Goal: Find contact information: Find contact information

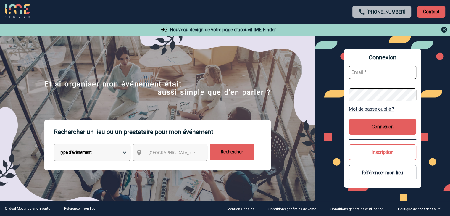
type input "[EMAIL_ADDRESS][DOMAIN_NAME]"
click at [401, 125] on button "Connexion" at bounding box center [382, 127] width 67 height 16
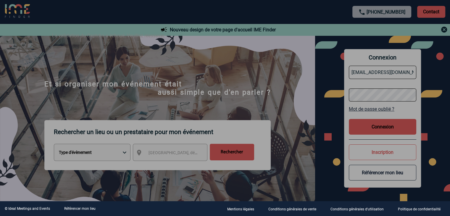
click at [373, 125] on div at bounding box center [225, 108] width 450 height 216
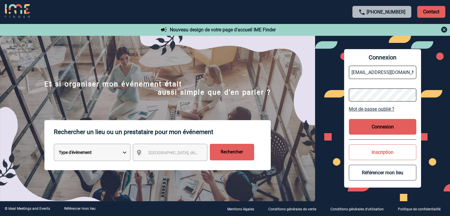
click at [373, 123] on button "Connexion" at bounding box center [382, 127] width 67 height 16
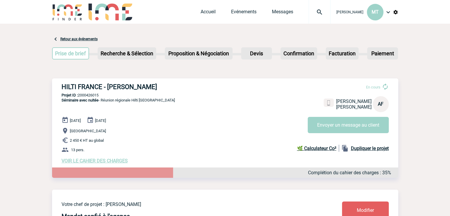
drag, startPoint x: 410, startPoint y: 55, endPoint x: 384, endPoint y: 103, distance: 54.9
click at [97, 87] on h3 "HILTI FRANCE - Aurelie FESENBECK" at bounding box center [151, 86] width 178 height 7
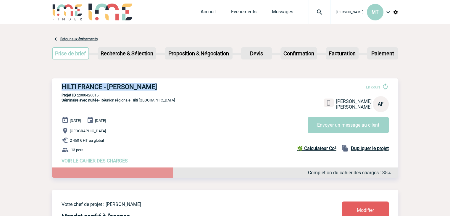
copy div "HILTI FRANCE - Aurelie FESENBECK"
click at [137, 94] on p "Projet ID : 2000426015" at bounding box center [225, 95] width 346 height 4
drag, startPoint x: 103, startPoint y: 96, endPoint x: 79, endPoint y: 95, distance: 24.0
click at [79, 95] on p "Projet ID : 2000426015" at bounding box center [225, 95] width 346 height 4
copy p "2000426015"
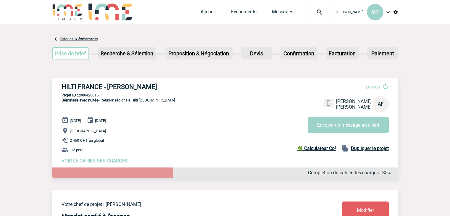
click at [193, 108] on div "HILTI FRANCE - Aurelie FESENBECK En cours Aurelie FESENBECK HILTI FRANCE AF Env…" at bounding box center [225, 123] width 346 height 90
drag, startPoint x: 125, startPoint y: 97, endPoint x: 110, endPoint y: 99, distance: 15.5
click at [123, 97] on p "Projet ID : 2000426015" at bounding box center [225, 95] width 346 height 4
drag, startPoint x: 100, startPoint y: 94, endPoint x: 79, endPoint y: 95, distance: 20.5
click at [79, 95] on p "Projet ID : 2000426015" at bounding box center [225, 95] width 346 height 4
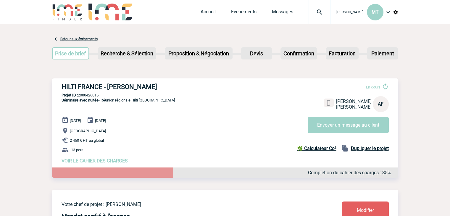
copy p "2000426015"
click at [327, 103] on link at bounding box center [328, 100] width 11 height 9
click at [120, 89] on h3 "HILTI FRANCE - Thomas SUDRE" at bounding box center [151, 86] width 178 height 7
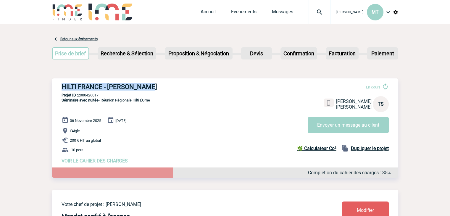
drag, startPoint x: 62, startPoint y: 87, endPoint x: 159, endPoint y: 80, distance: 97.1
click at [159, 80] on div "HILTI FRANCE - Thomas SUDRE En cours Thomas SUDRE HILTI FRANCE TS Envoyer un me…" at bounding box center [225, 123] width 346 height 90
copy h3 "HILTI FRANCE - Thomas SUDRE"
drag, startPoint x: 196, startPoint y: 86, endPoint x: 193, endPoint y: 89, distance: 4.8
click at [196, 86] on h3 "HILTI FRANCE - Thomas SUDRE" at bounding box center [151, 86] width 178 height 7
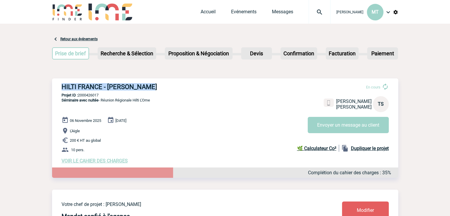
drag, startPoint x: 102, startPoint y: 96, endPoint x: 79, endPoint y: 96, distance: 23.1
click at [79, 96] on p "Projet ID : 2000426017" at bounding box center [225, 95] width 346 height 4
copy p "2000426017"
click at [221, 80] on div "HILTI FRANCE - Thomas SUDRE En cours Thomas SUDRE HILTI FRANCE TS Envoyer un me…" at bounding box center [225, 123] width 346 height 90
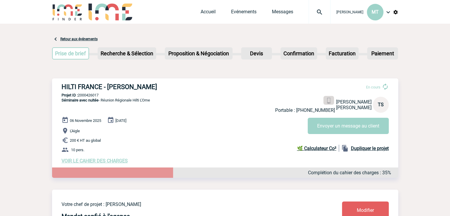
click at [331, 101] on img at bounding box center [329, 101] width 6 height 6
drag, startPoint x: 42, startPoint y: 35, endPoint x: 27, endPoint y: 39, distance: 15.7
drag, startPoint x: 43, startPoint y: 4, endPoint x: 40, endPoint y: 7, distance: 4.4
click at [40, 7] on div "Maëva THEVENIN MT Accueil Evénements" at bounding box center [225, 12] width 450 height 24
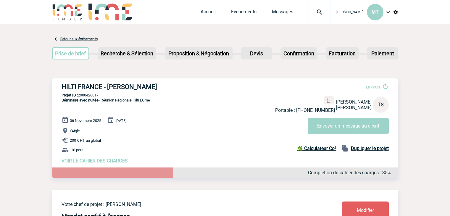
drag, startPoint x: 46, startPoint y: 3, endPoint x: 43, endPoint y: 6, distance: 4.8
click at [43, 6] on div "Maëva THEVENIN MT Accueil Evénements" at bounding box center [225, 12] width 450 height 24
drag, startPoint x: 47, startPoint y: 33, endPoint x: 43, endPoint y: 36, distance: 5.4
drag, startPoint x: 50, startPoint y: 30, endPoint x: 45, endPoint y: 33, distance: 5.9
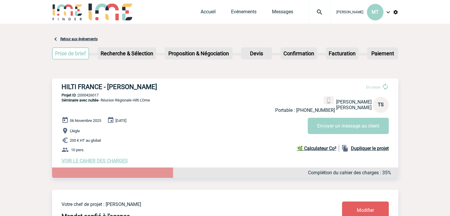
drag, startPoint x: 43, startPoint y: 81, endPoint x: 30, endPoint y: 78, distance: 13.6
drag, startPoint x: 48, startPoint y: 73, endPoint x: 43, endPoint y: 75, distance: 5.5
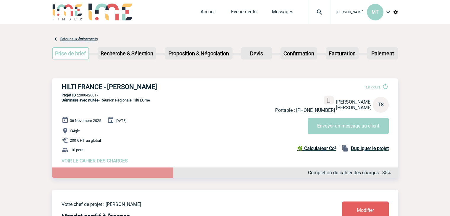
drag, startPoint x: 49, startPoint y: 30, endPoint x: 43, endPoint y: 33, distance: 6.6
